Goal: Book appointment/travel/reservation

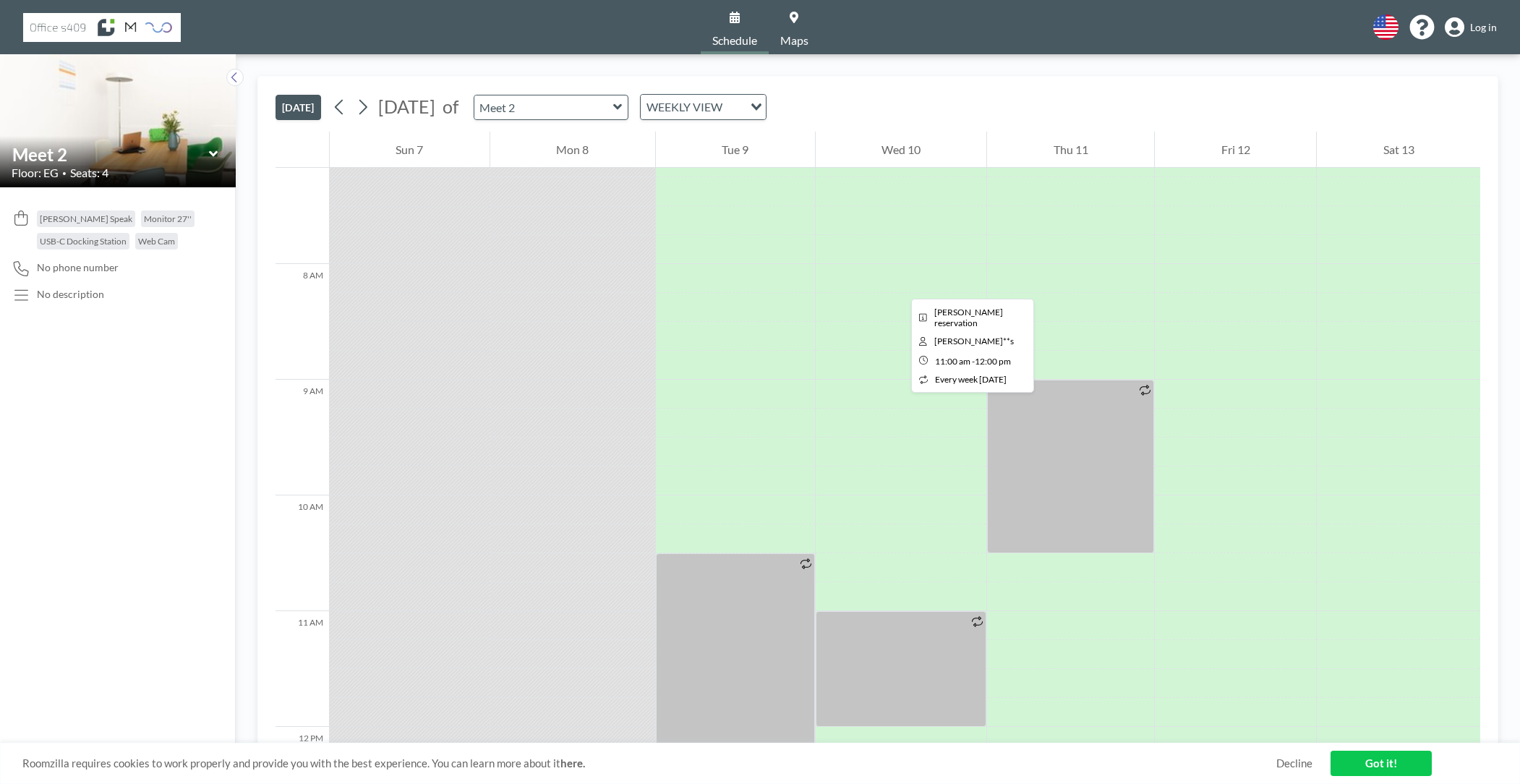
scroll to position [564, 0]
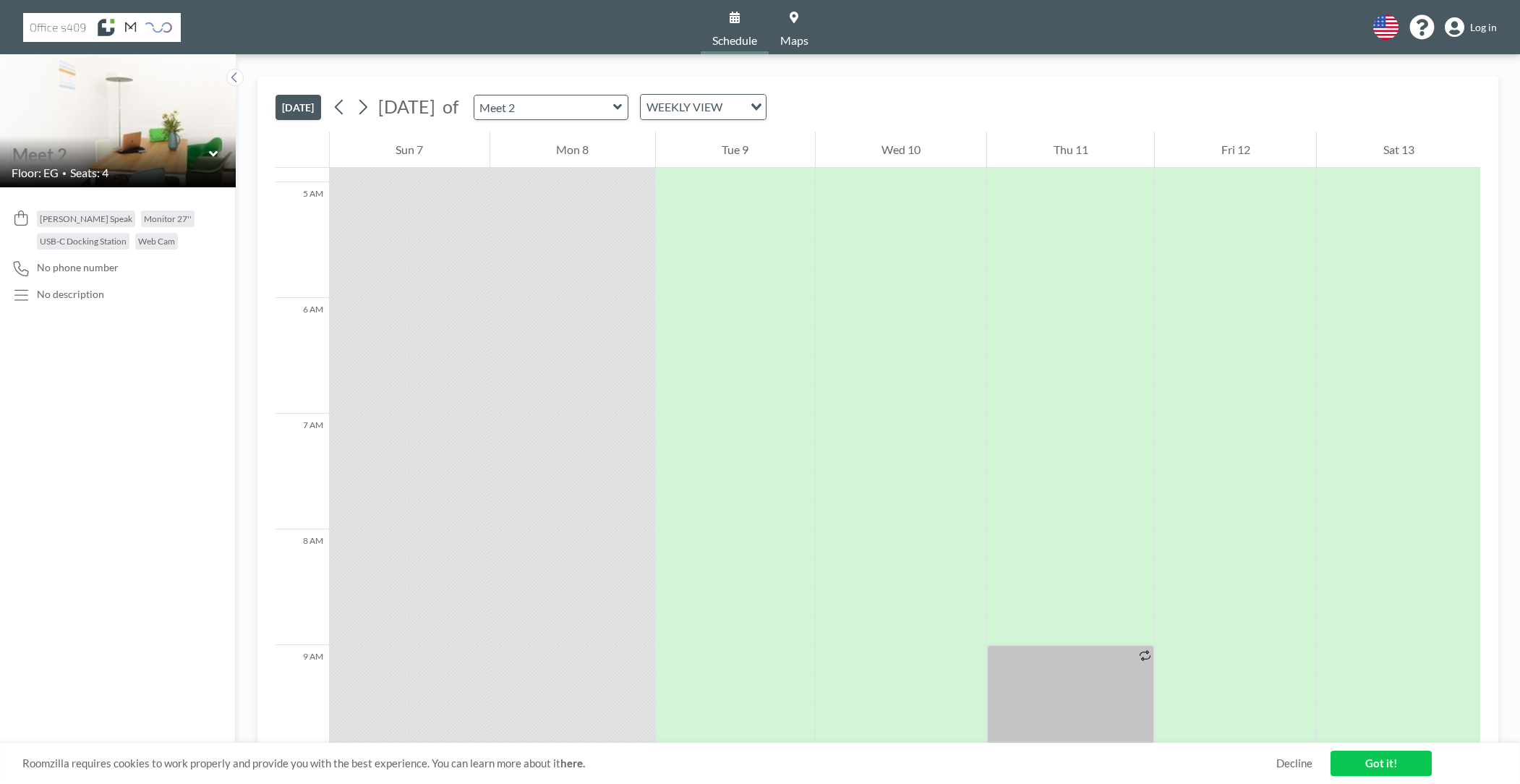
click at [207, 162] on input "text" at bounding box center [111, 154] width 197 height 21
type input "Meet 1"
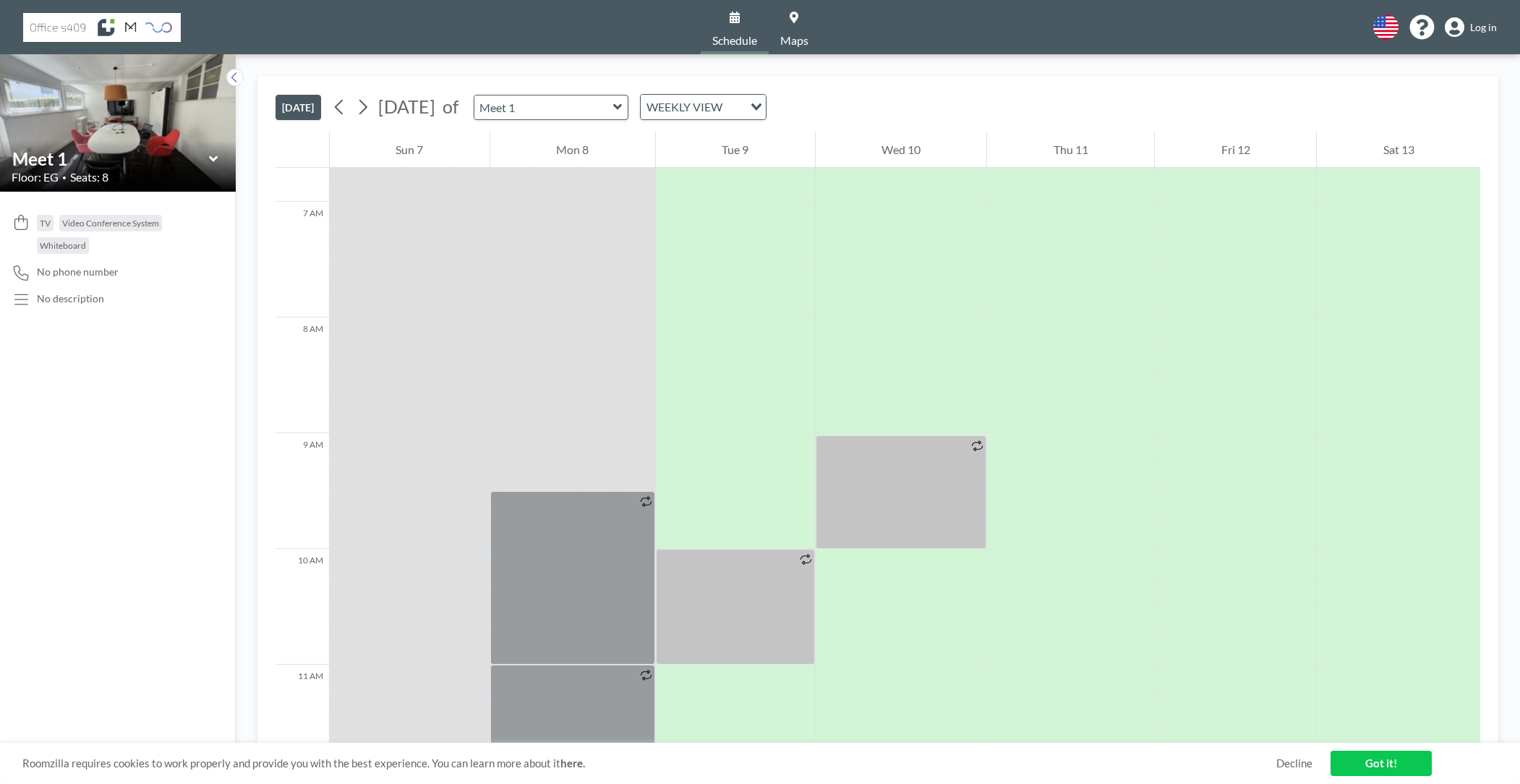
scroll to position [781, 0]
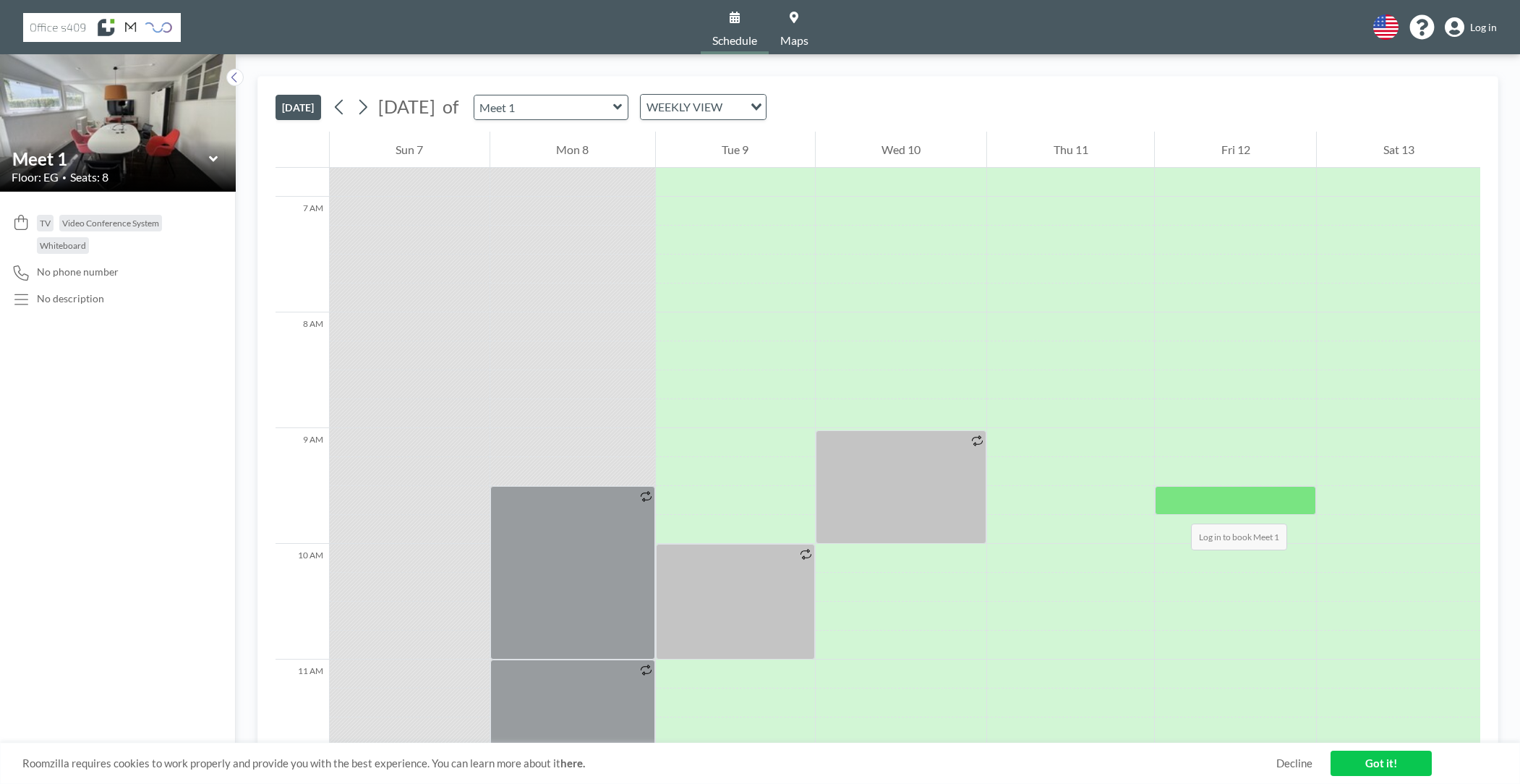
drag, startPoint x: 1188, startPoint y: 488, endPoint x: 1177, endPoint y: 509, distance: 23.7
click at [1177, 509] on div at bounding box center [1235, 501] width 161 height 29
click at [1181, 493] on div at bounding box center [1235, 501] width 161 height 29
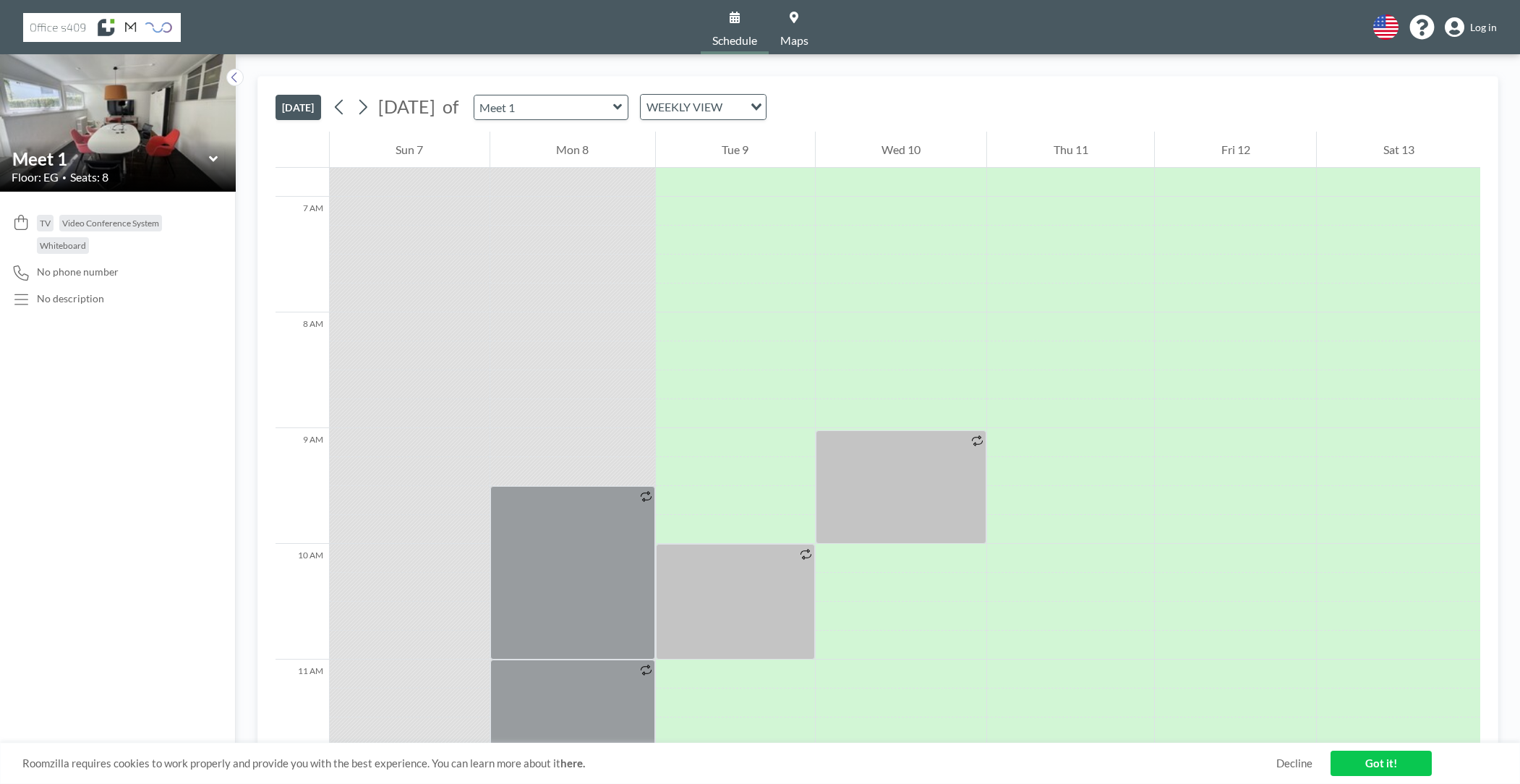
click at [1469, 22] on link "Log in" at bounding box center [1470, 28] width 52 height 20
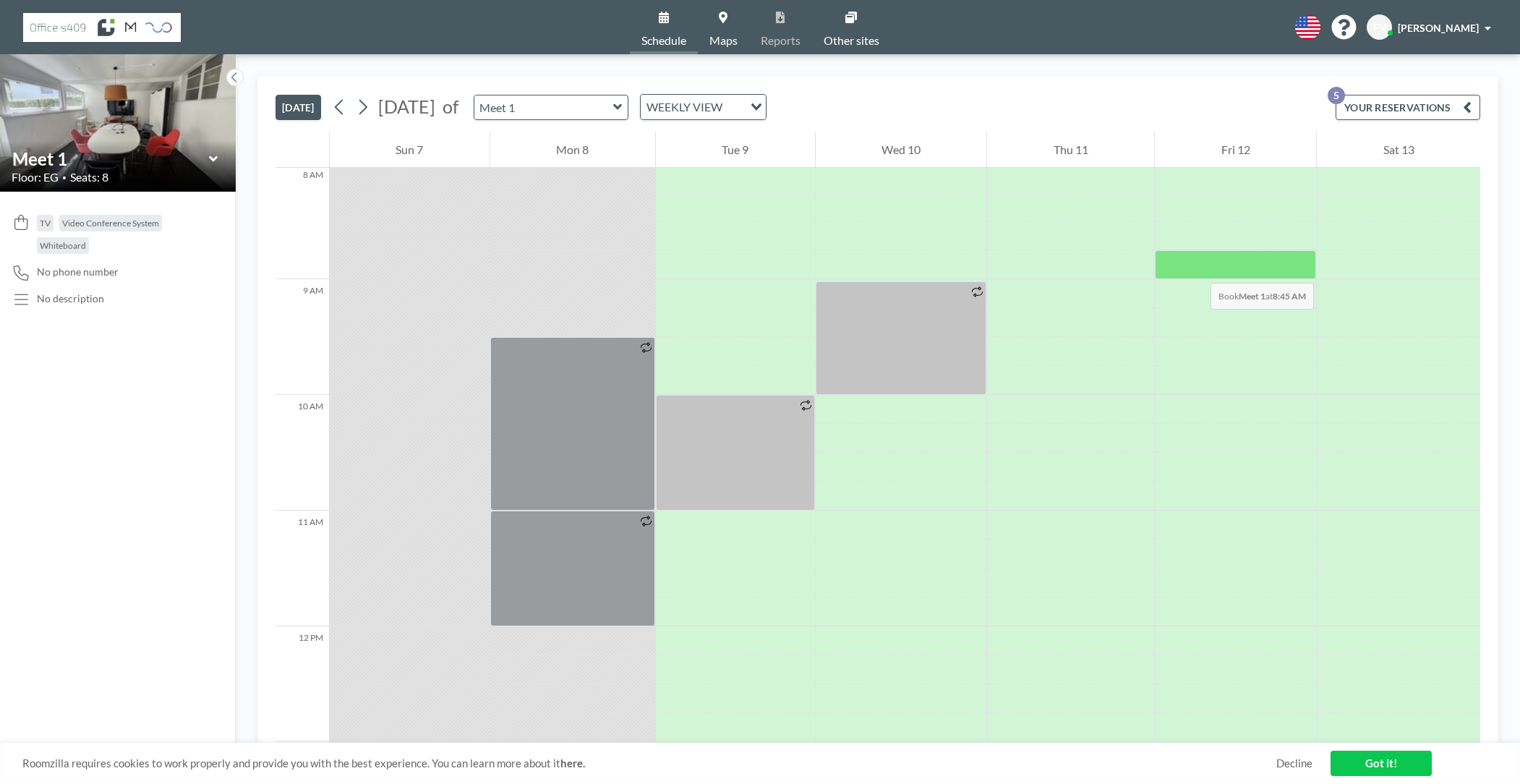
scroll to position [925, 0]
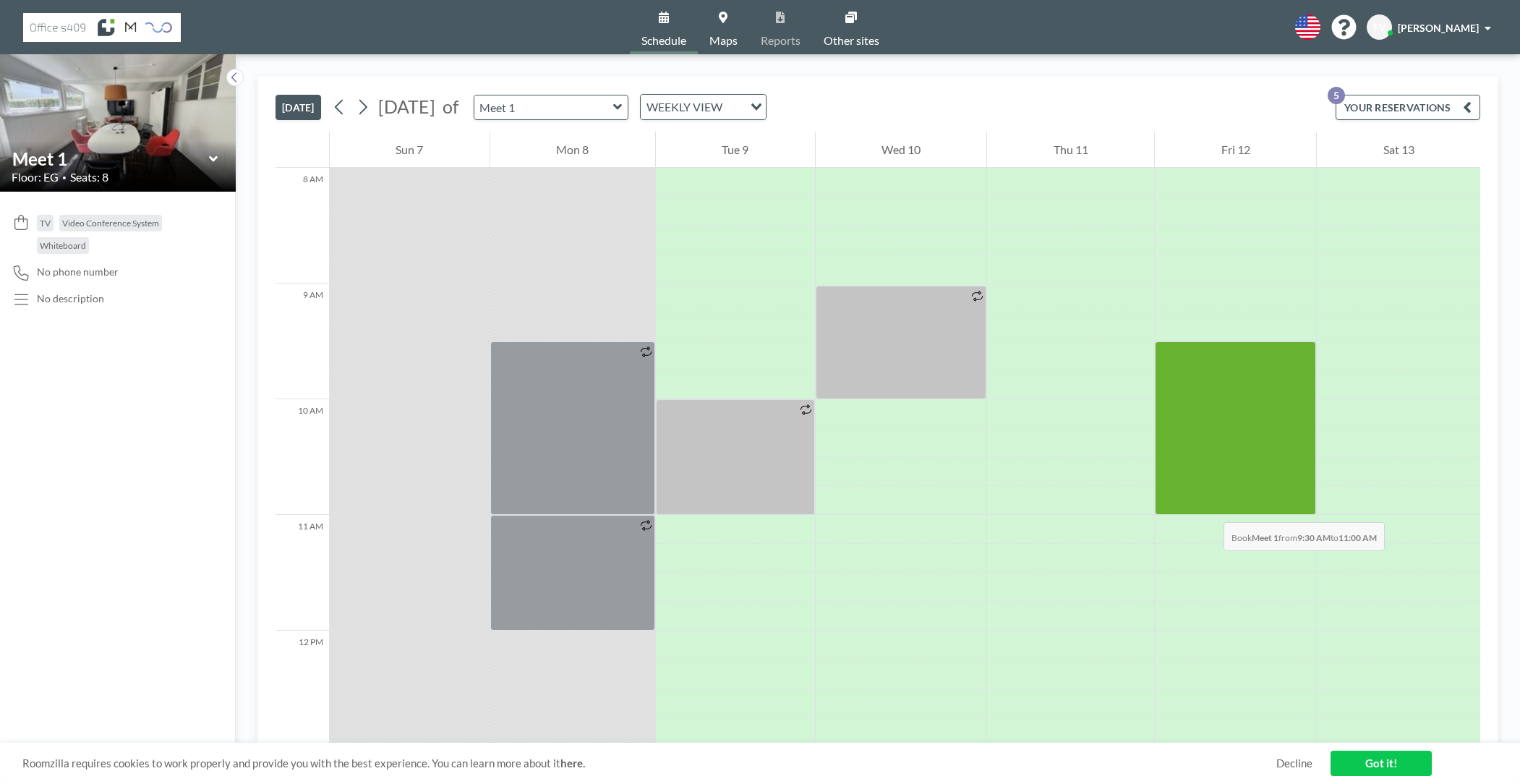
drag, startPoint x: 1207, startPoint y: 354, endPoint x: 1209, endPoint y: 507, distance: 153.0
click at [1209, 507] on div at bounding box center [1235, 428] width 161 height 173
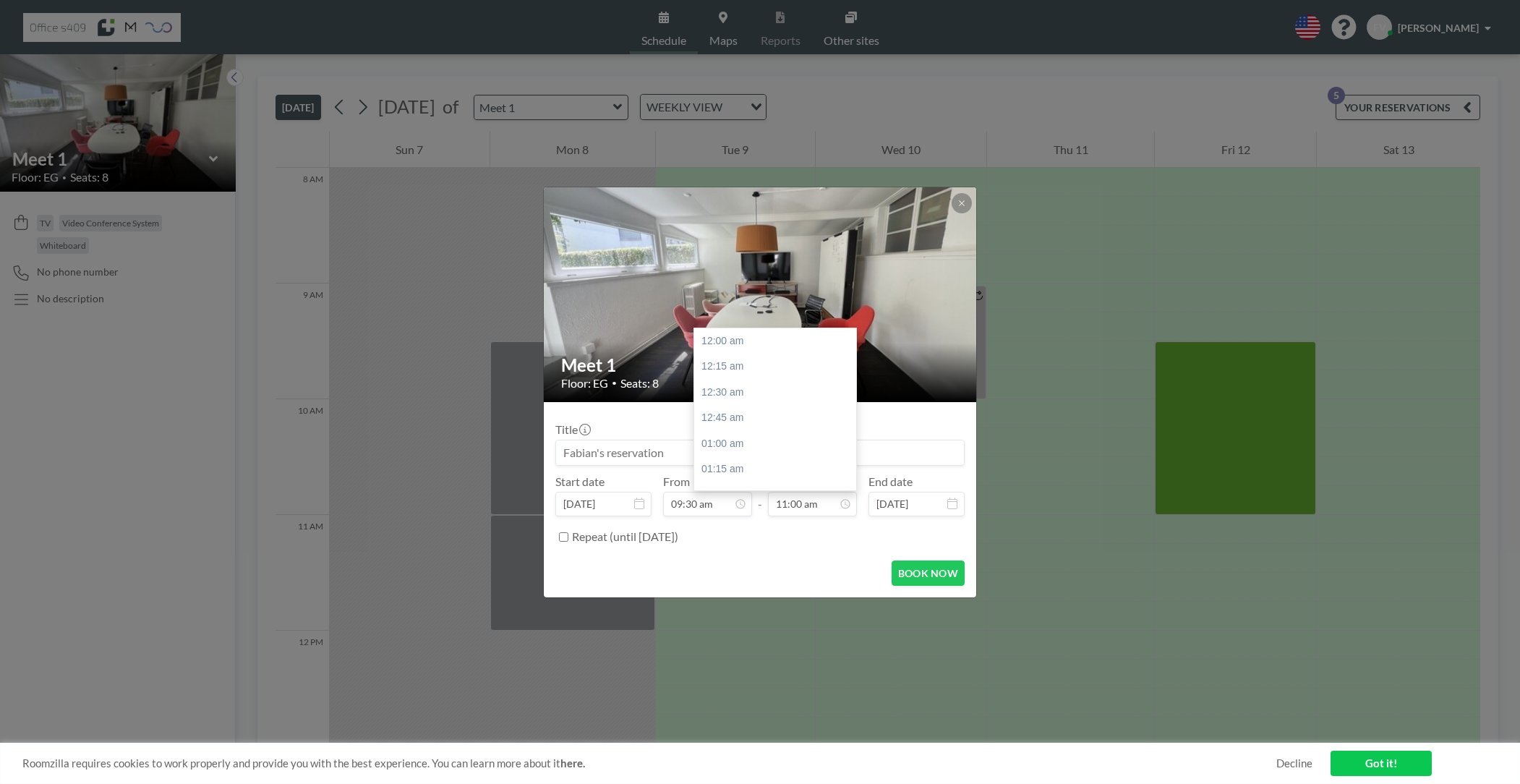
scroll to position [1132, 0]
click at [847, 236] on img at bounding box center [761, 294] width 434 height 325
click at [784, 502] on input "11:00 am" at bounding box center [812, 504] width 89 height 25
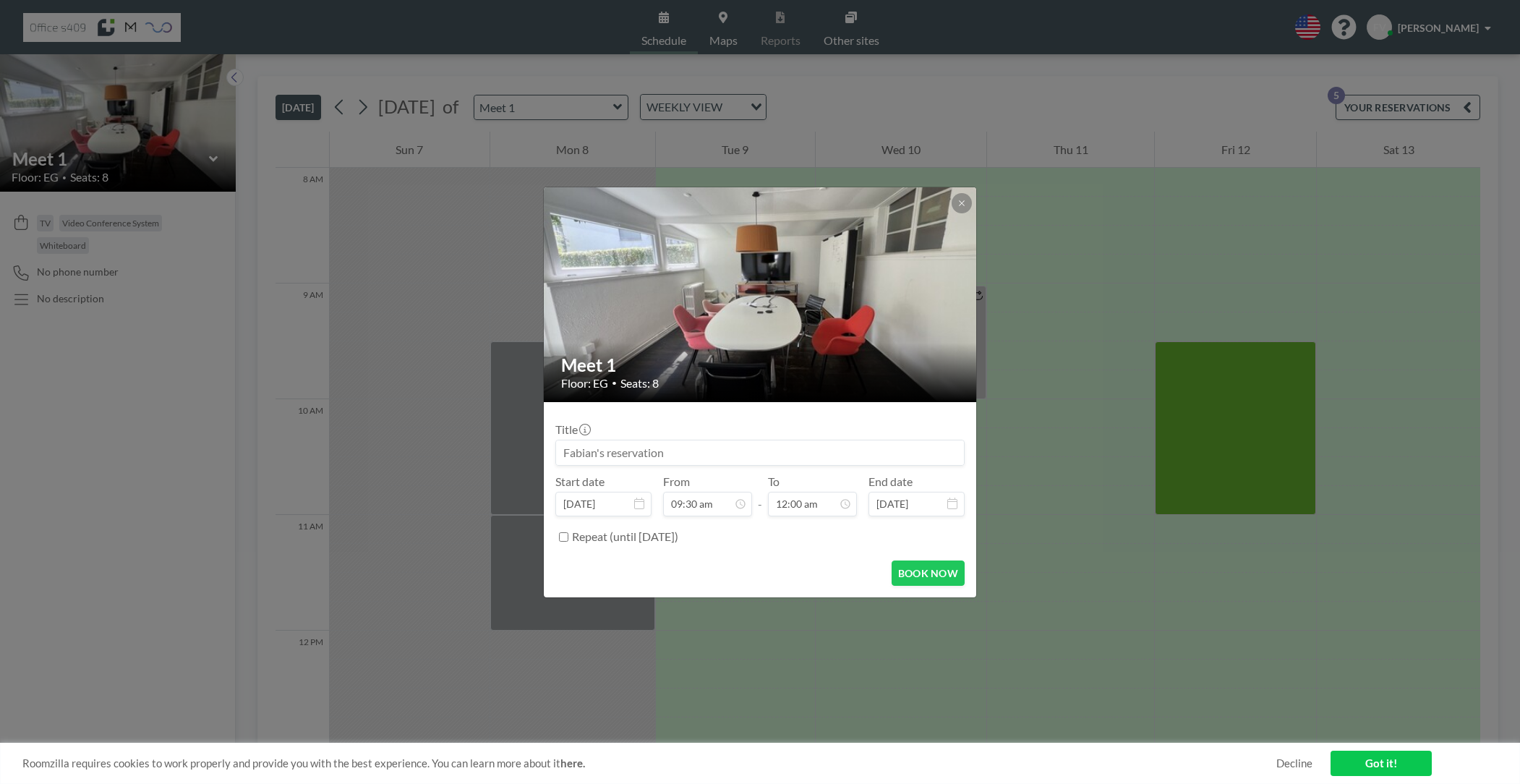
type input "12:00 am"
click at [812, 548] on div "Repeat (until [DATE])" at bounding box center [768, 537] width 392 height 24
click at [640, 444] on input at bounding box center [759, 452] width 408 height 25
type input "SGFZ Kickoff"
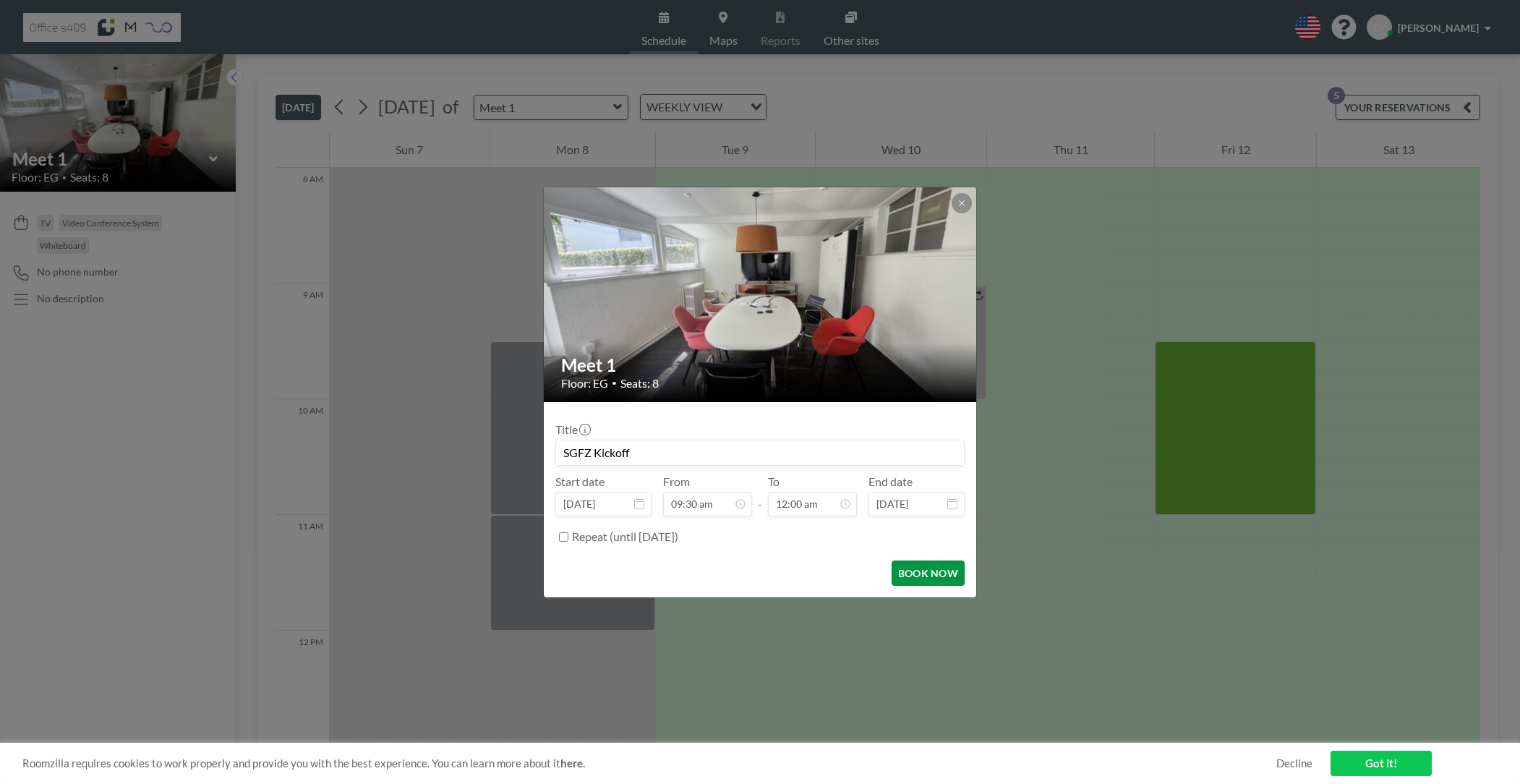
click at [945, 572] on button "BOOK NOW" at bounding box center [928, 572] width 73 height 26
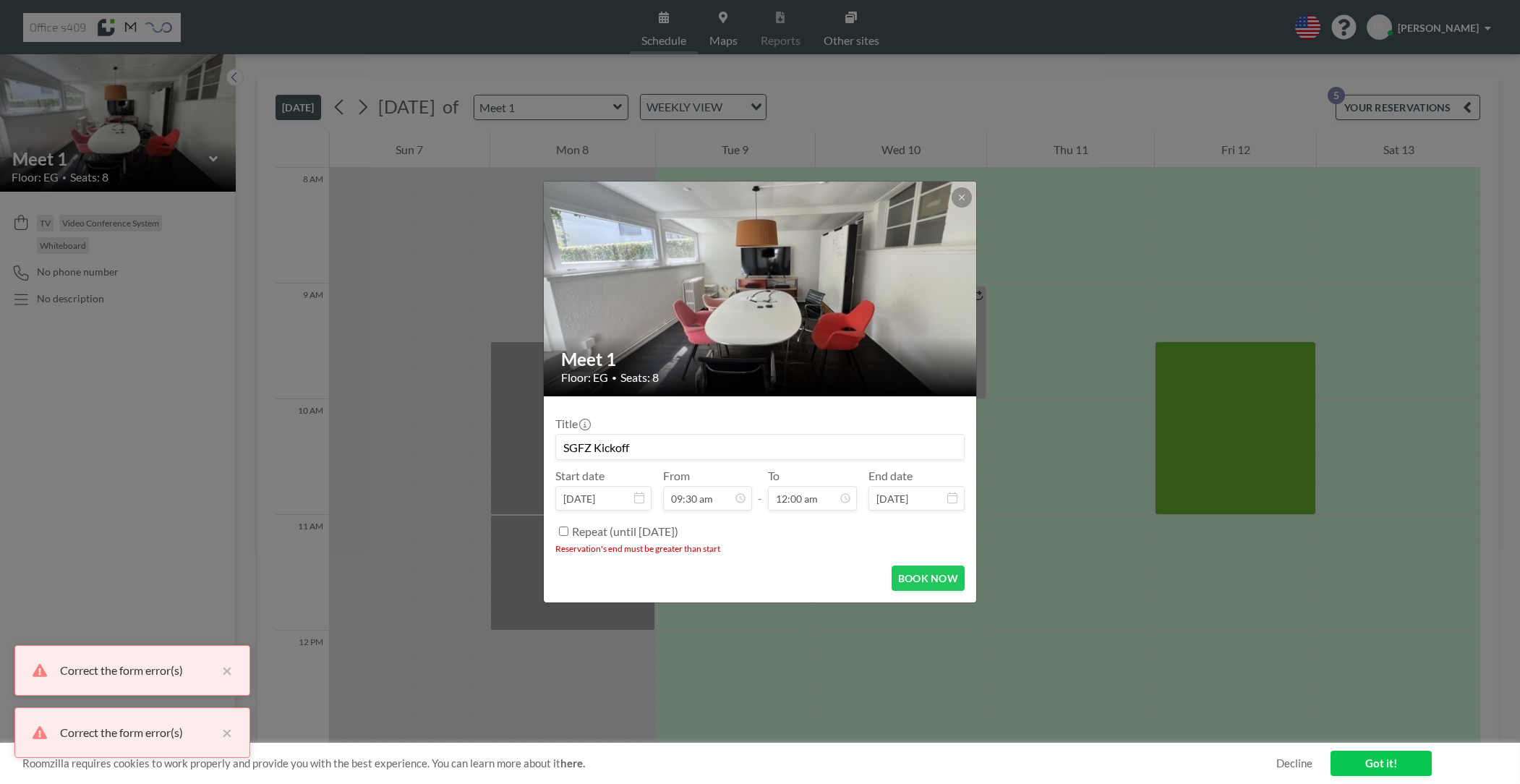
click at [638, 436] on input "SGFZ Kickoff" at bounding box center [759, 447] width 408 height 25
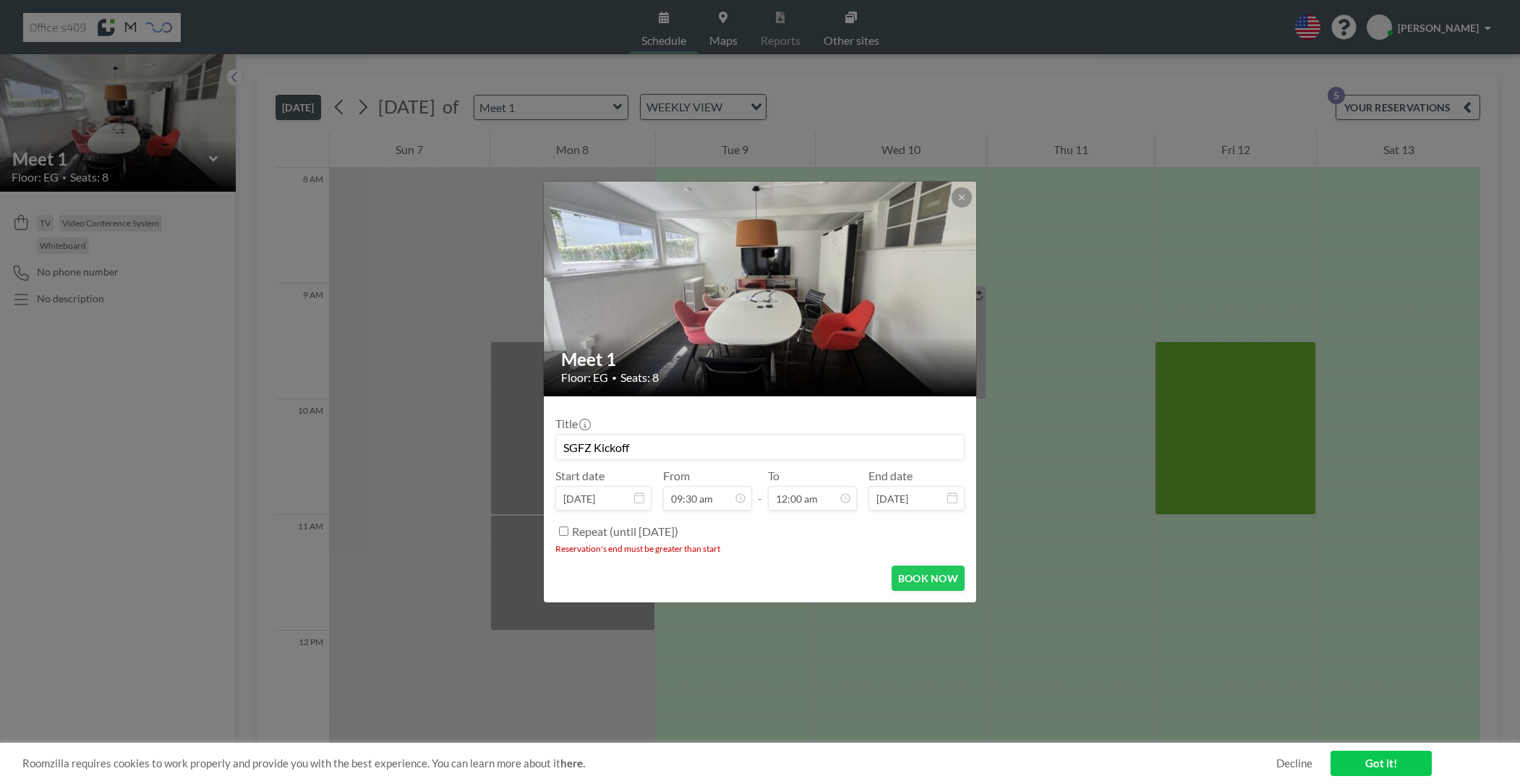
click at [767, 527] on div "Repeat (until March 7, 2026)" at bounding box center [768, 531] width 392 height 24
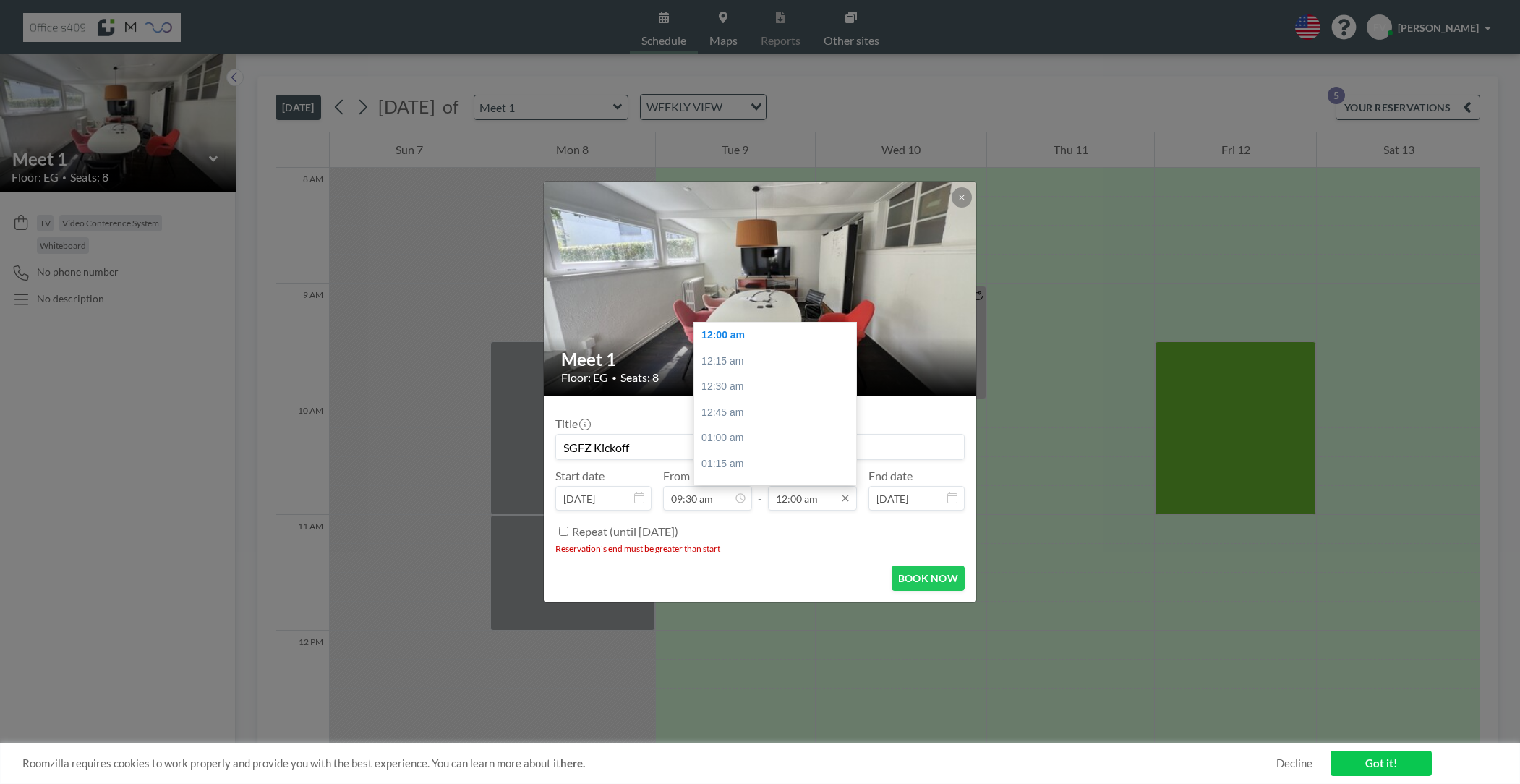
click at [791, 503] on input "12:00 am" at bounding box center [812, 499] width 89 height 25
click at [816, 499] on input "12:00 am" at bounding box center [812, 499] width 89 height 25
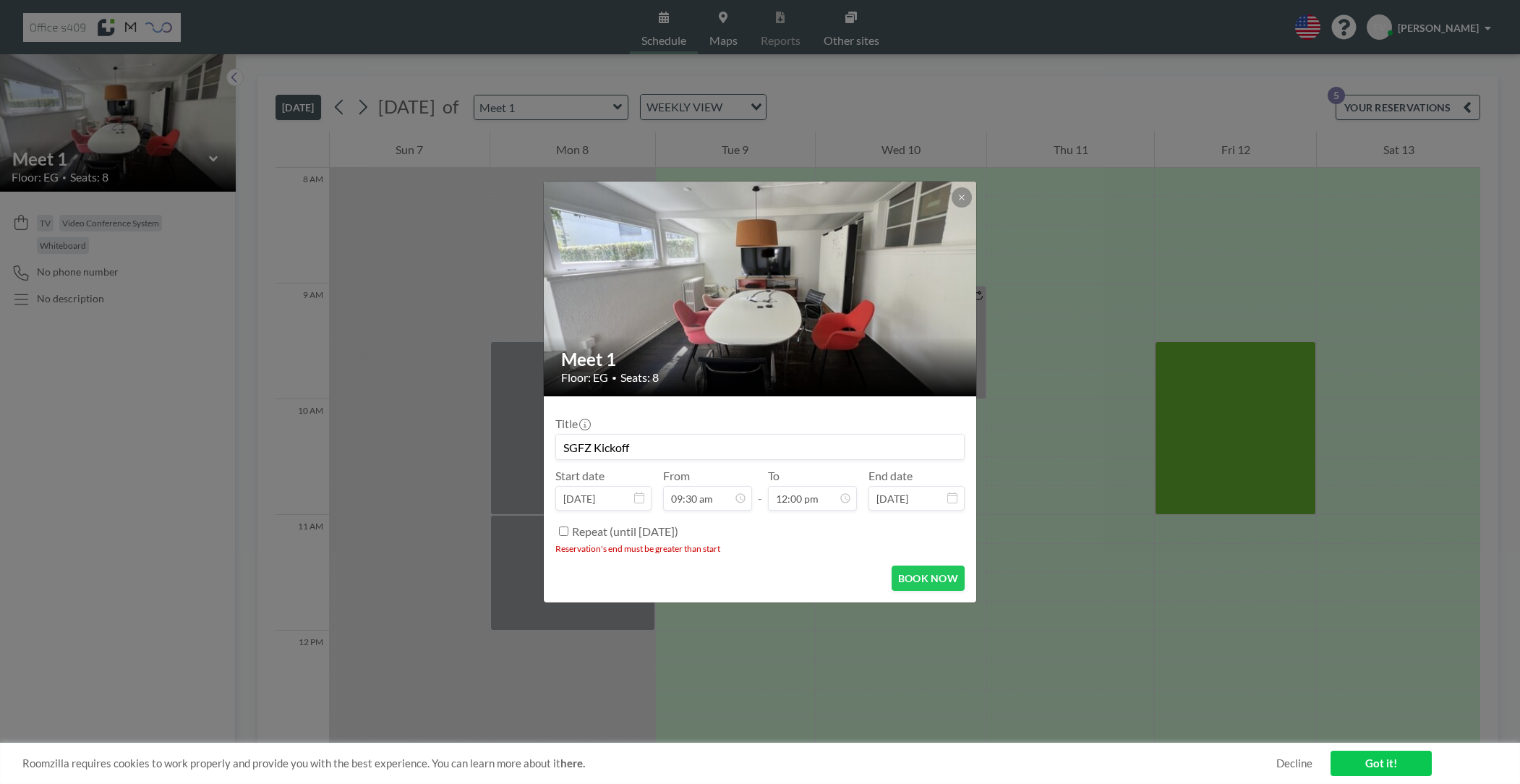
type input "12:00 pm"
click at [920, 550] on li "Reservation's end must be greater than start" at bounding box center [759, 548] width 409 height 11
click at [922, 571] on button "BOOK NOW" at bounding box center [928, 578] width 73 height 26
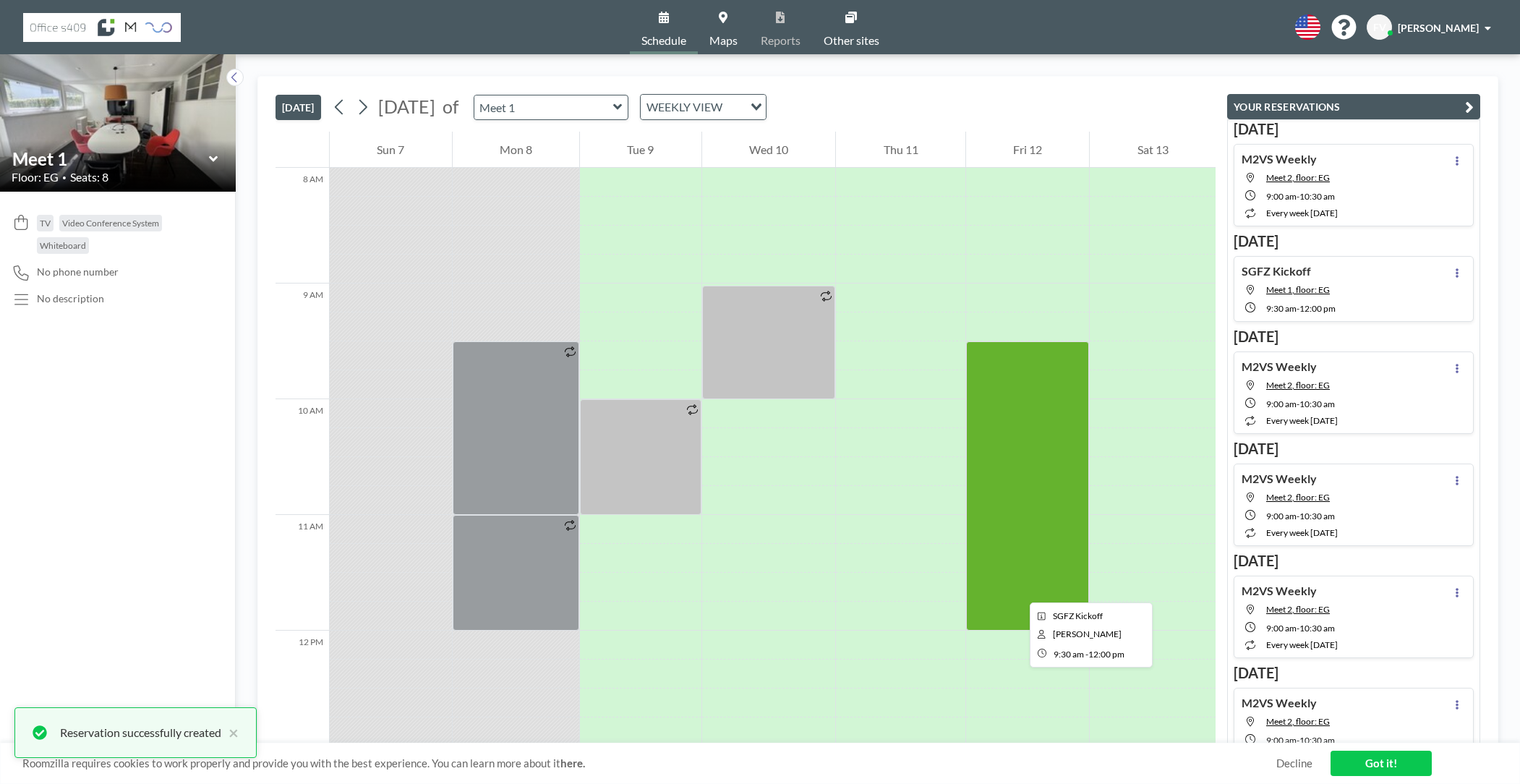
click at [1018, 586] on div at bounding box center [1027, 485] width 124 height 289
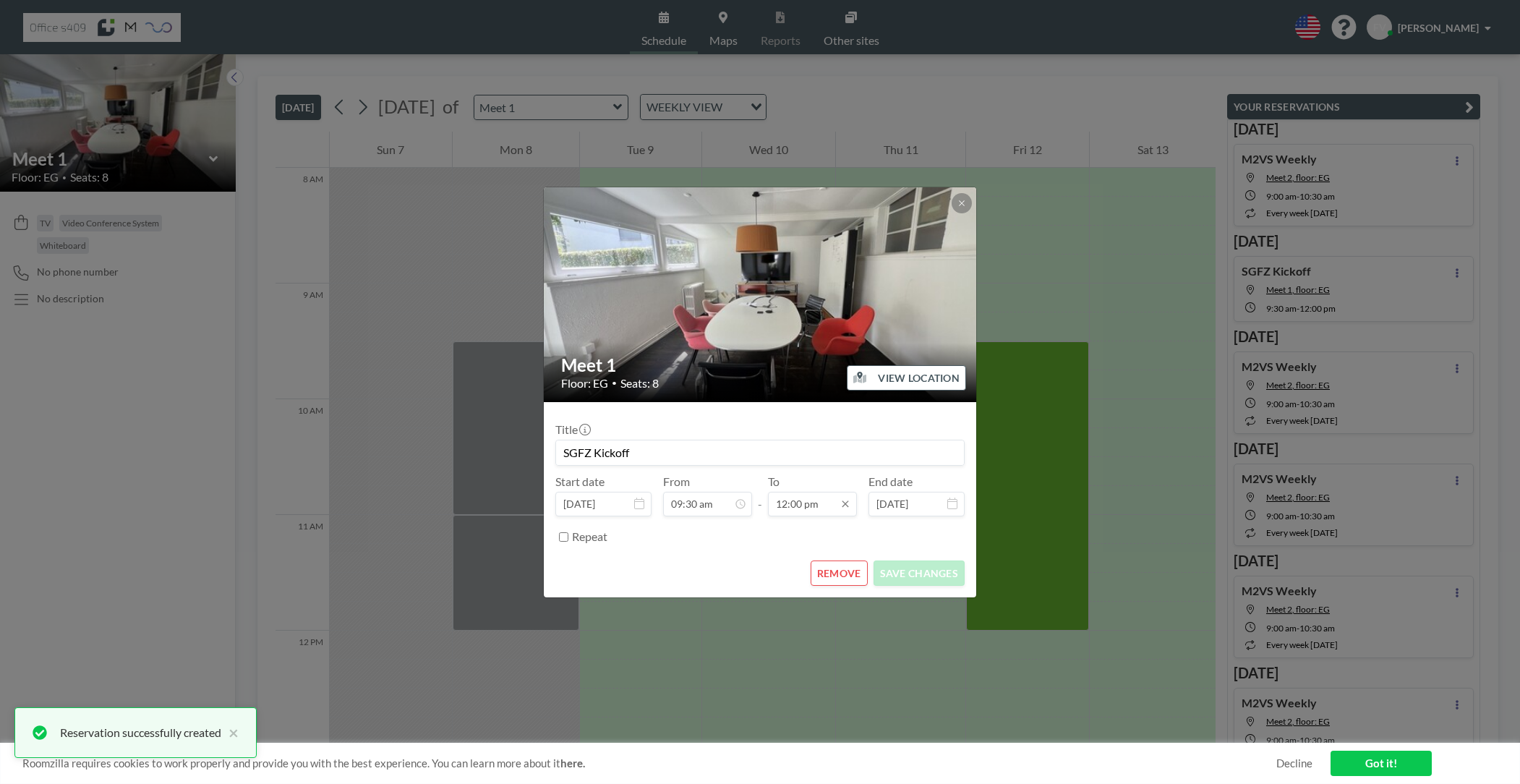
scroll to position [1236, 0]
drag, startPoint x: 827, startPoint y: 504, endPoint x: 755, endPoint y: 499, distance: 72.2
click at [755, 499] on div "Start date Sep 12, 2025 From 09:30 am - To 12:00 pm 12:00 am 12:15 am 12:30 am …" at bounding box center [759, 495] width 409 height 42
click at [886, 547] on div "Repeat" at bounding box center [768, 537] width 392 height 24
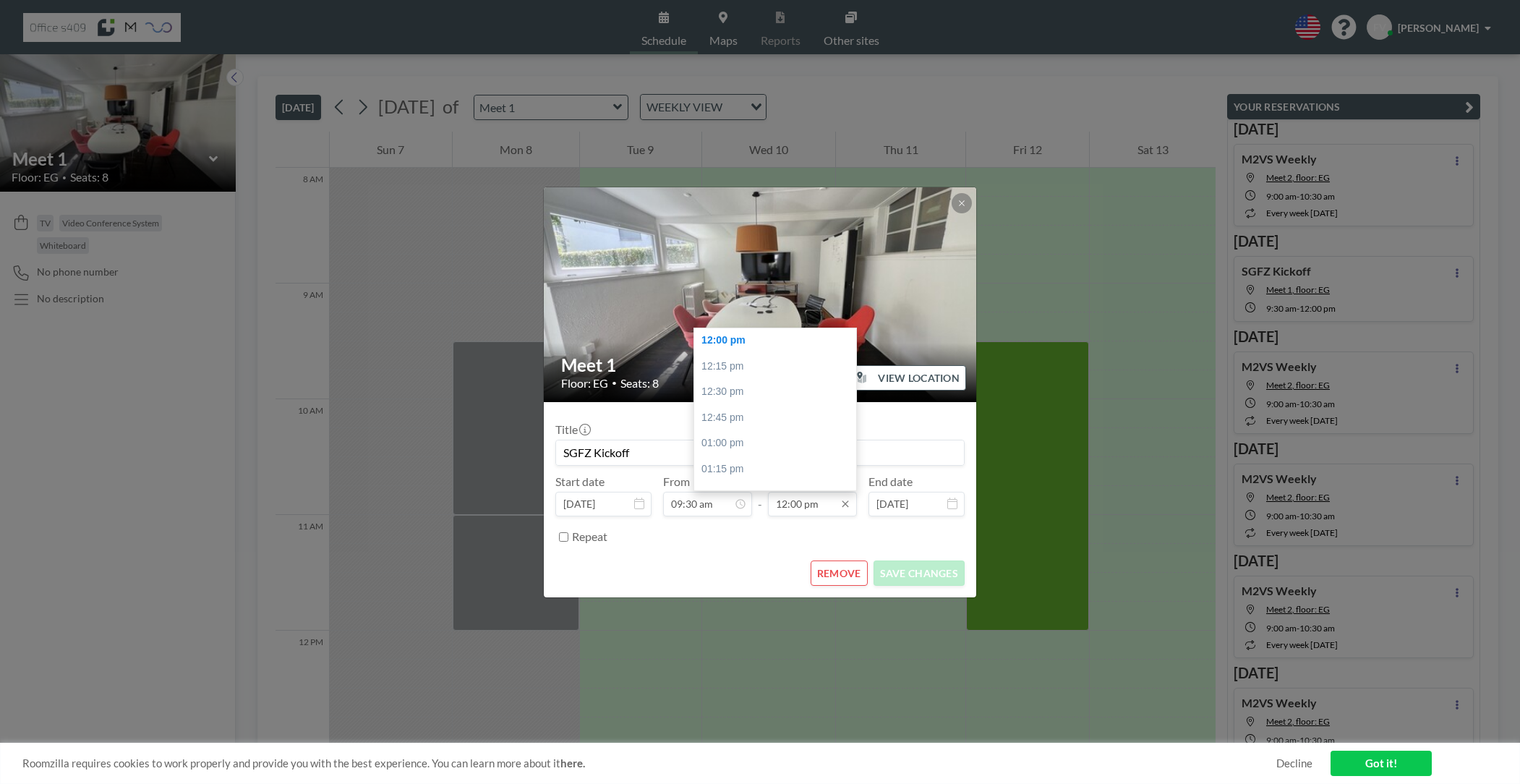
drag, startPoint x: 827, startPoint y: 505, endPoint x: 771, endPoint y: 502, distance: 56.1
click at [771, 502] on input "12:00 pm" at bounding box center [812, 504] width 89 height 25
click at [781, 385] on div "11:45 am" at bounding box center [778, 387] width 169 height 26
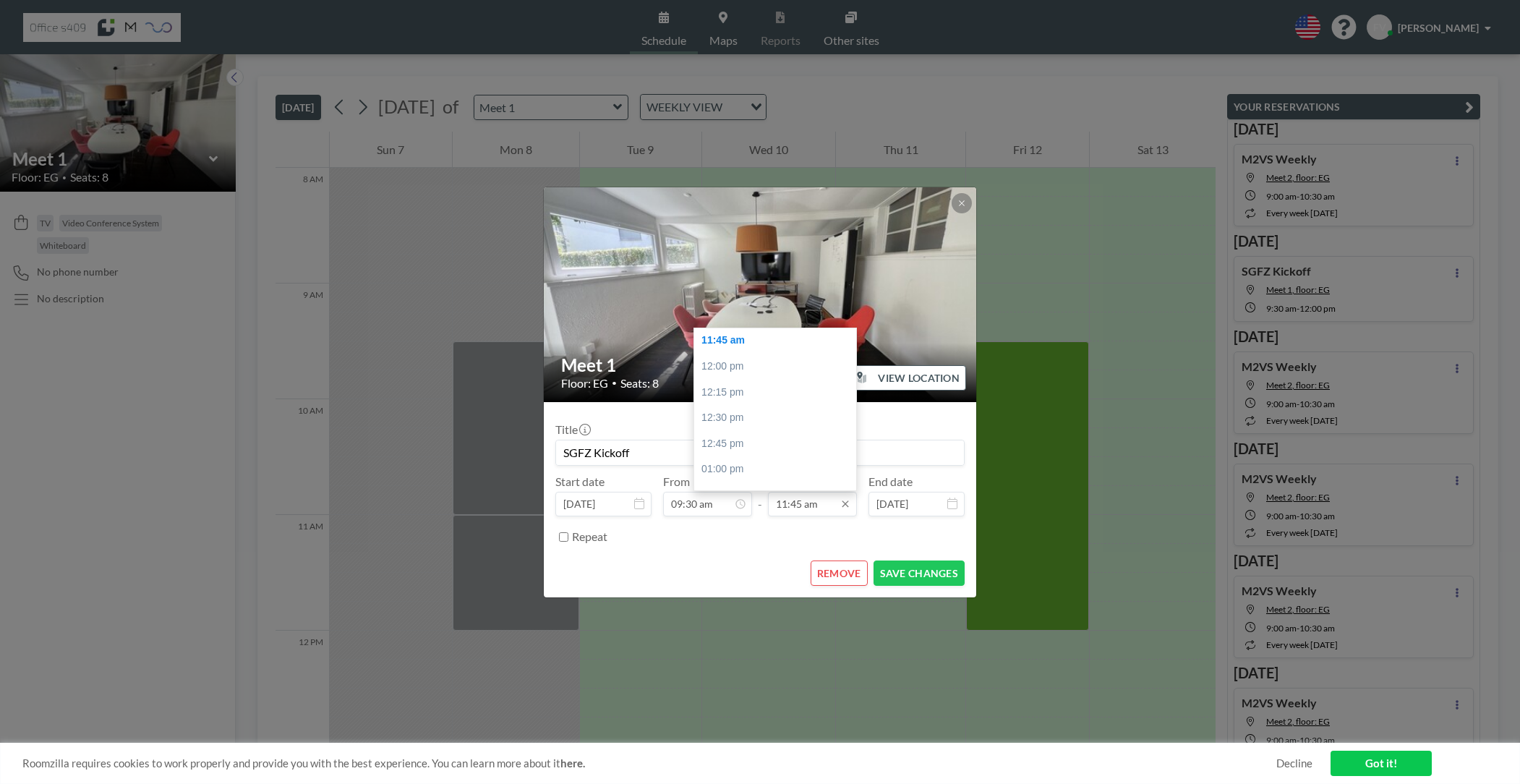
click at [797, 502] on input "11:45 am" at bounding box center [812, 504] width 89 height 25
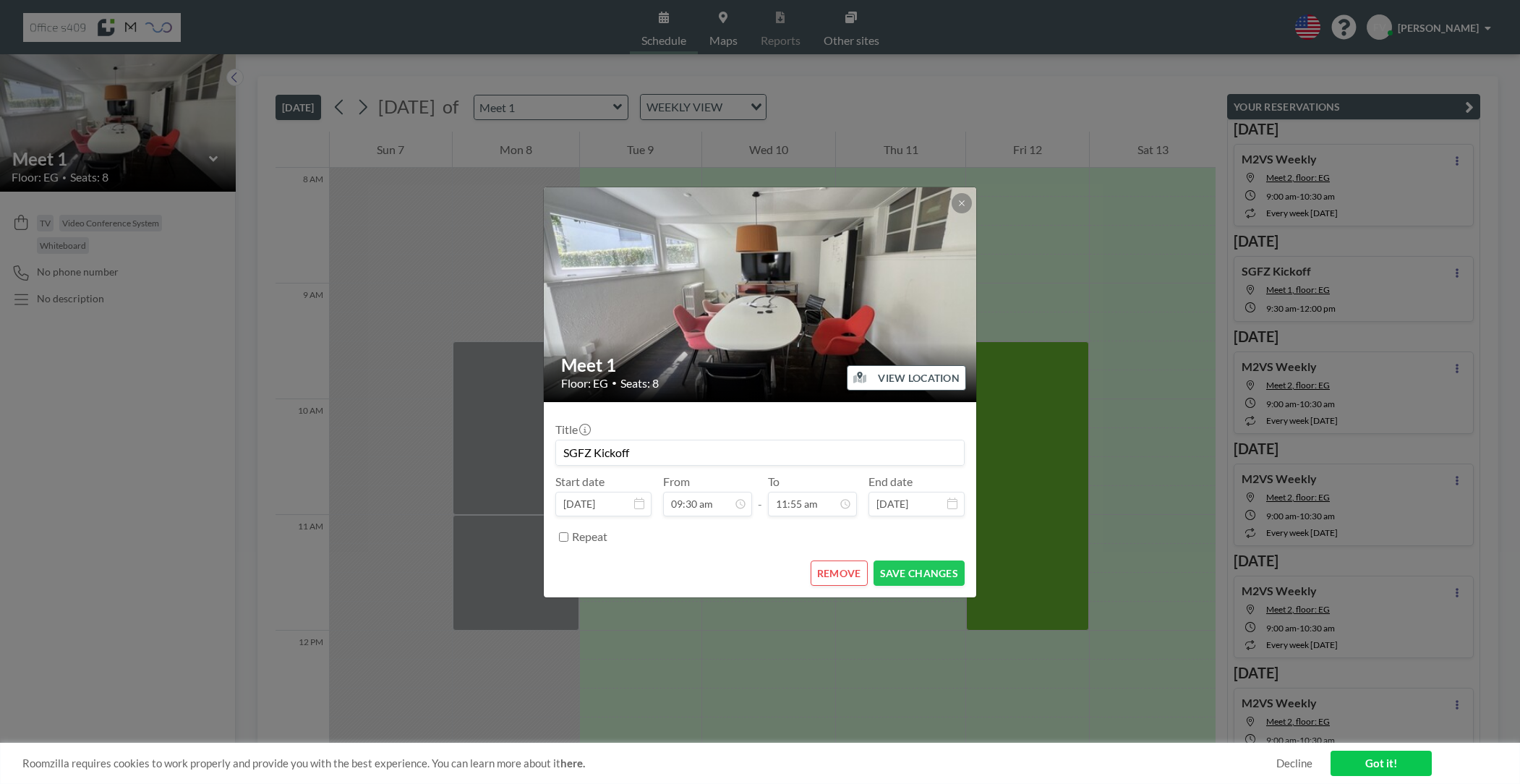
type input "11:55 am"
click at [750, 553] on form "Title SGFZ Kickoff Start date Sep 12, 2025 From 09:30 am - To 11:55 am 12:00 am…" at bounding box center [760, 499] width 433 height 195
click at [925, 578] on button "SAVE CHANGES" at bounding box center [919, 572] width 91 height 26
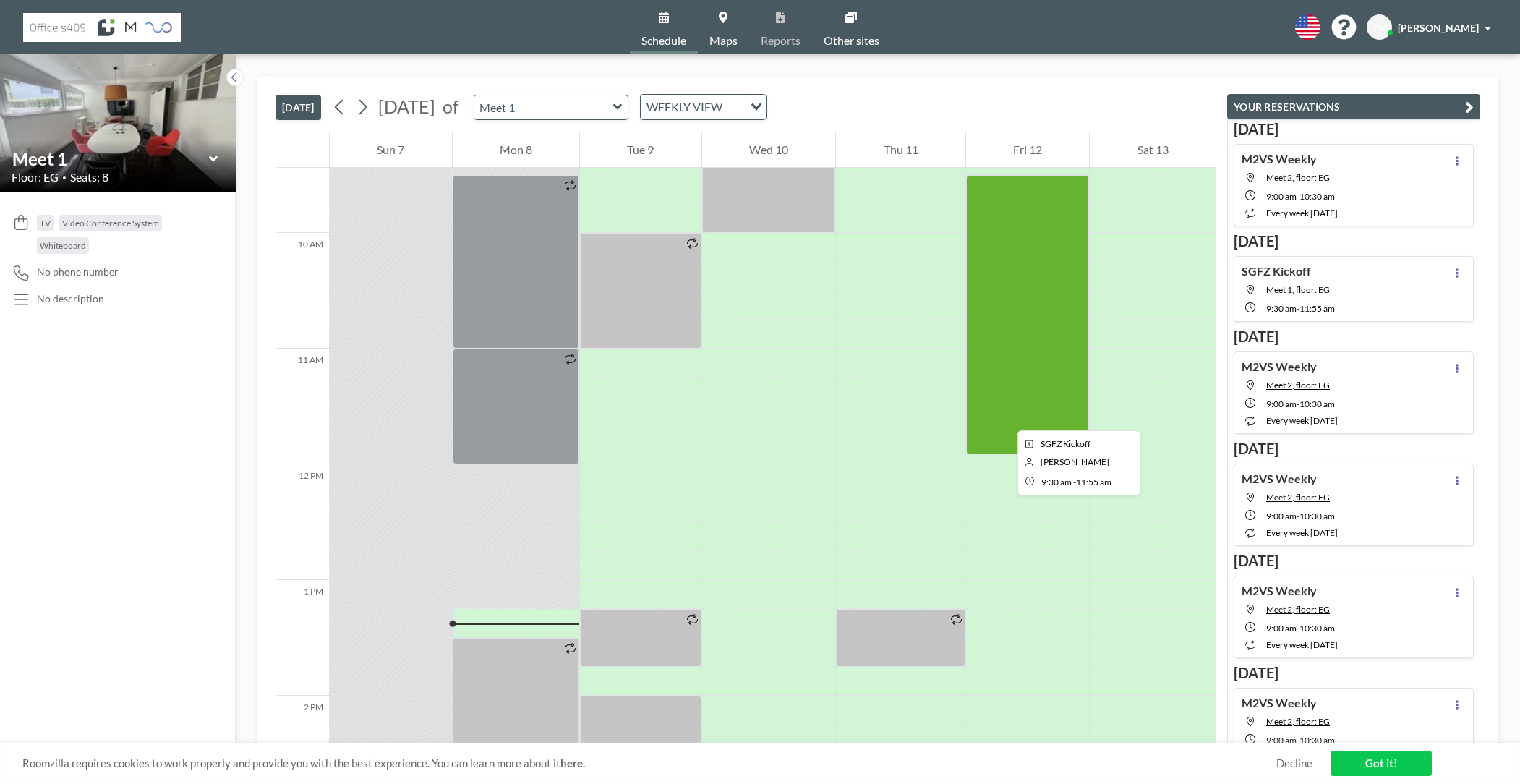
scroll to position [1070, 0]
